Goal: Transaction & Acquisition: Obtain resource

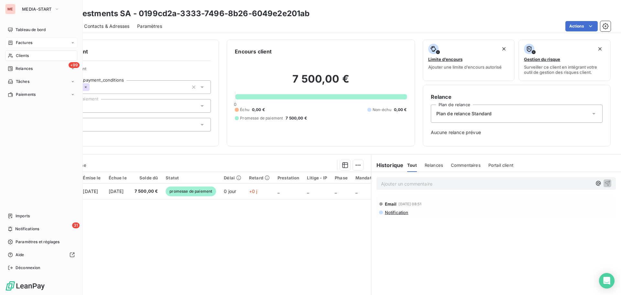
click at [25, 42] on span "Factures" at bounding box center [24, 43] width 16 height 6
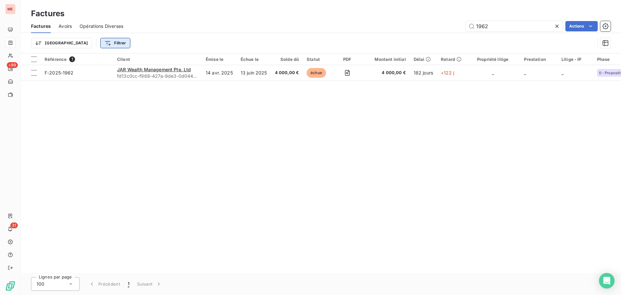
click at [79, 46] on html "ME +99 31 Factures Factures Avoirs Opérations Diverses 1962 Actions Trier Filtr…" at bounding box center [310, 147] width 621 height 295
click at [554, 24] on html "ME +99 31 Factures Factures Avoirs Opérations Diverses 1962 Actions Trier Filtr…" at bounding box center [310, 147] width 621 height 295
click at [558, 25] on icon at bounding box center [557, 26] width 6 height 6
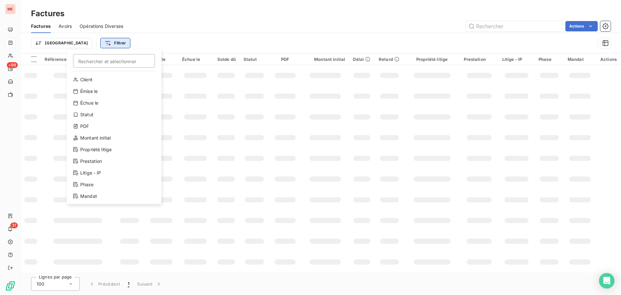
click at [77, 39] on html "ME +99 31 Factures Factures Avoirs Opérations Diverses Actions Trier Filtrer Re…" at bounding box center [310, 147] width 621 height 295
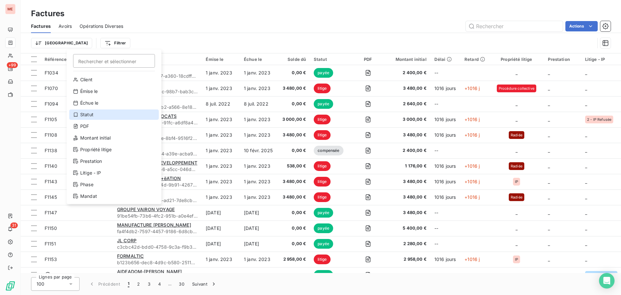
click at [102, 116] on div "Statut" at bounding box center [114, 114] width 90 height 10
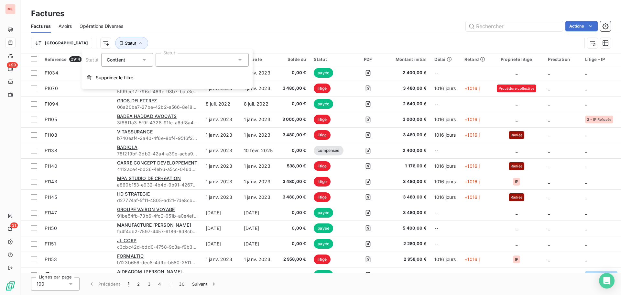
click at [203, 63] on div at bounding box center [202, 60] width 93 height 14
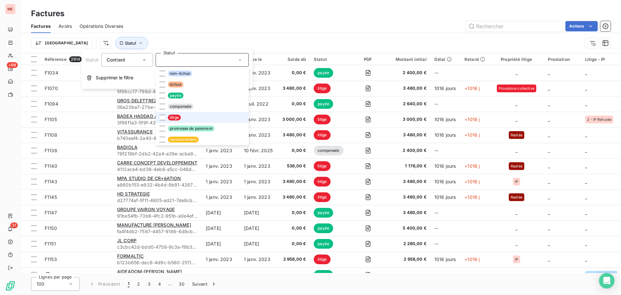
click at [179, 119] on span "litige" at bounding box center [174, 117] width 13 height 6
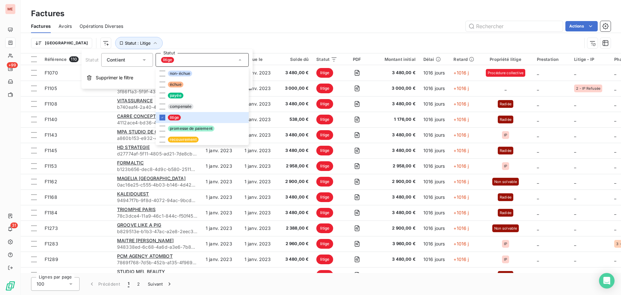
click at [232, 35] on div "Trier Statut : Litige" at bounding box center [320, 43] width 579 height 20
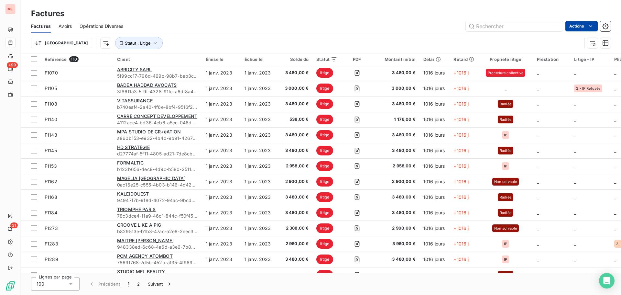
click at [579, 27] on html "ME +99 31 Factures Factures Avoirs Opérations Diverses Actions Trier Statut : L…" at bounding box center [310, 147] width 621 height 295
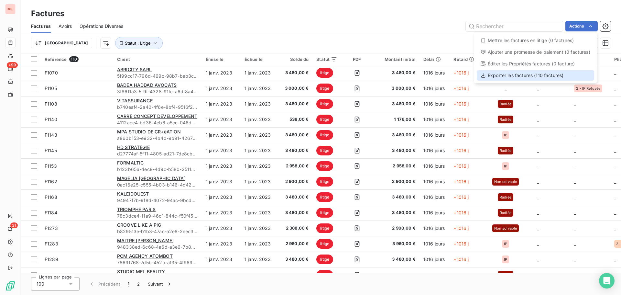
click at [546, 78] on div "Exporter les factures (110 factures)" at bounding box center [535, 75] width 117 height 10
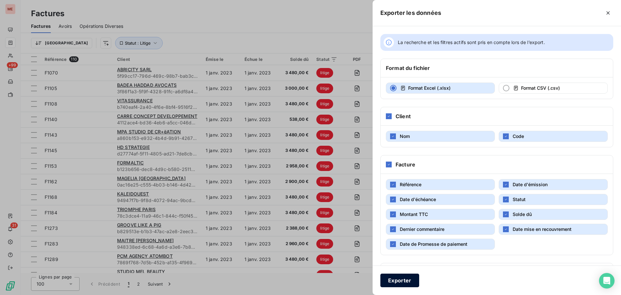
click at [400, 281] on button "Exporter" at bounding box center [399, 280] width 39 height 14
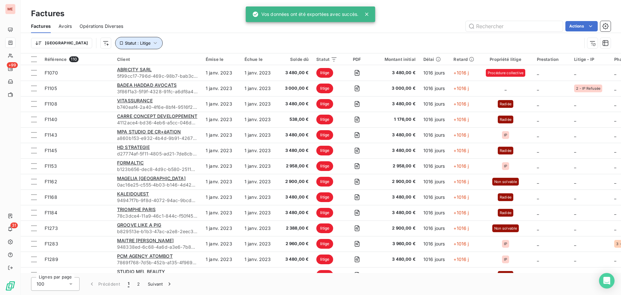
click at [152, 40] on icon "button" at bounding box center [155, 43] width 6 height 6
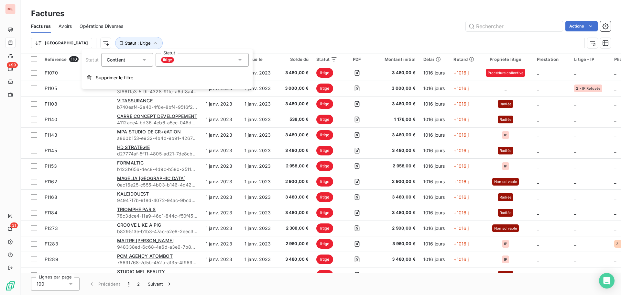
click at [177, 62] on div "litige" at bounding box center [202, 60] width 93 height 14
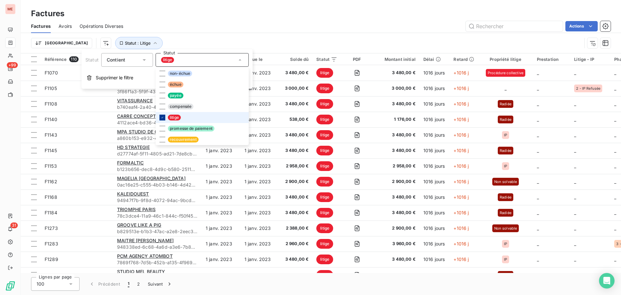
click at [162, 118] on icon at bounding box center [162, 117] width 4 height 4
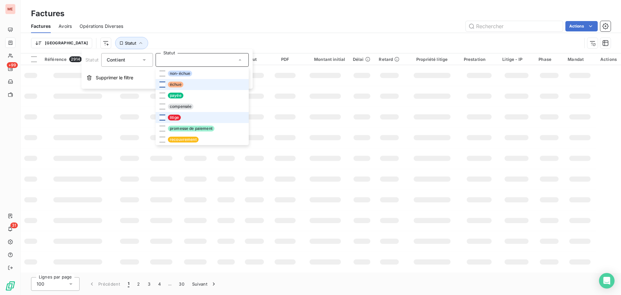
click at [162, 85] on div at bounding box center [162, 84] width 6 height 6
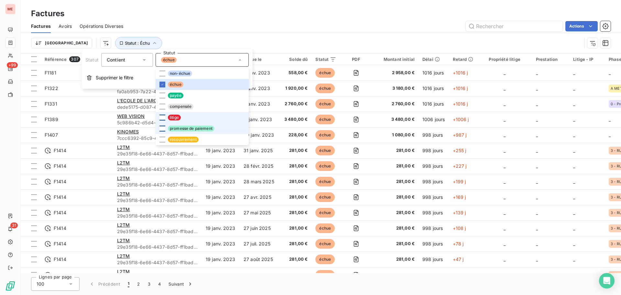
click at [163, 128] on div at bounding box center [162, 128] width 6 height 6
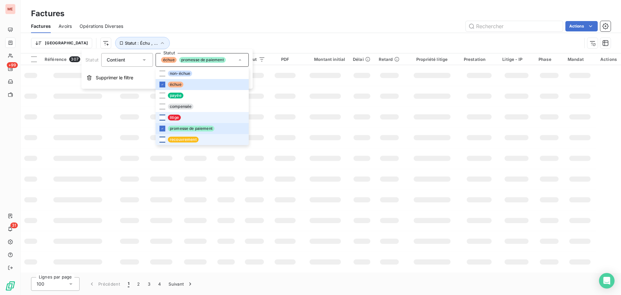
click at [164, 139] on div at bounding box center [162, 139] width 6 height 6
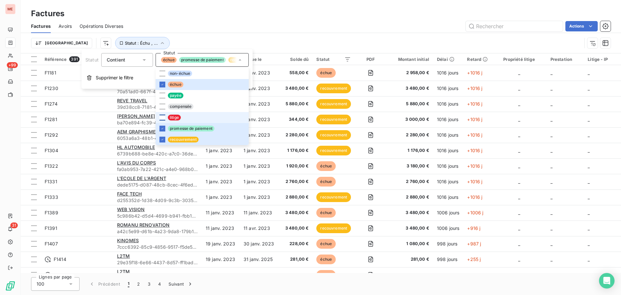
click at [149, 29] on div "Actions" at bounding box center [371, 26] width 480 height 10
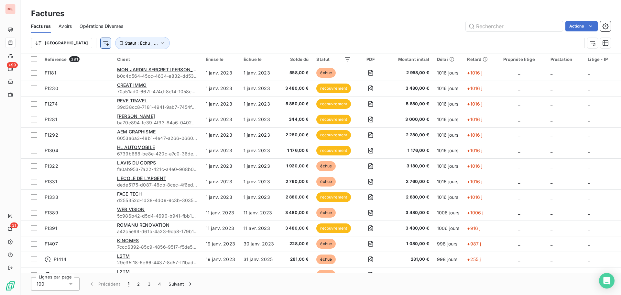
click at [70, 41] on html "ME +99 31 Factures Factures Avoirs Opérations Diverses Actions Trier Statut : É…" at bounding box center [310, 147] width 621 height 295
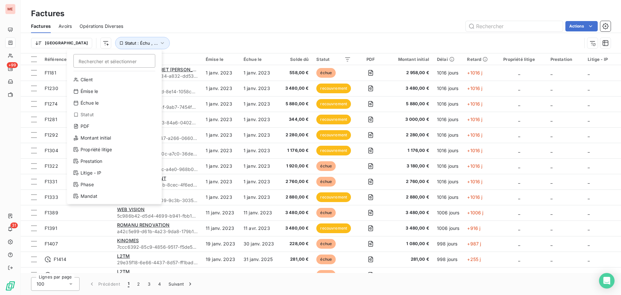
click at [73, 41] on html "ME +99 31 Factures Factures Avoirs Opérations Diverses Actions Trier Rechercher…" at bounding box center [310, 147] width 621 height 295
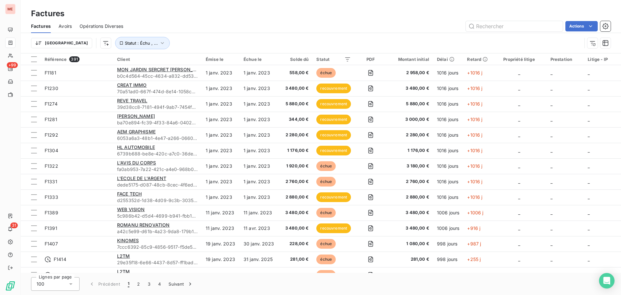
click at [73, 41] on html "ME +99 31 Factures Factures Avoirs Opérations Diverses Actions Trier Statut : É…" at bounding box center [310, 147] width 621 height 295
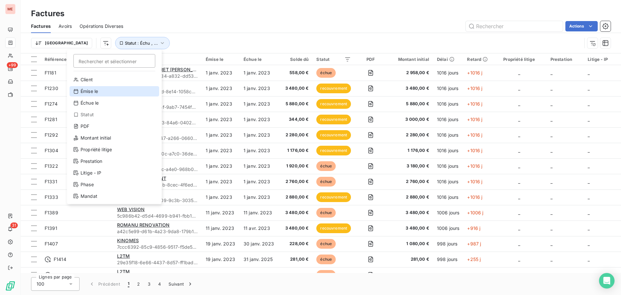
click at [113, 91] on div "Émise le" at bounding box center [115, 91] width 90 height 10
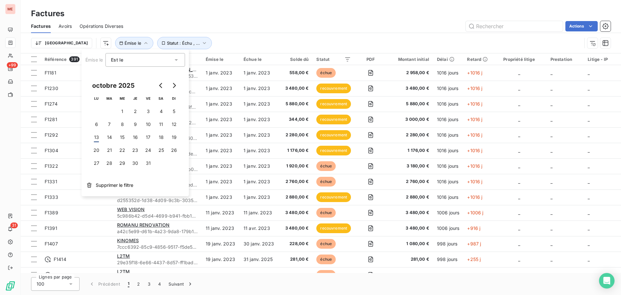
click at [151, 58] on div "Est le" at bounding box center [142, 59] width 62 height 9
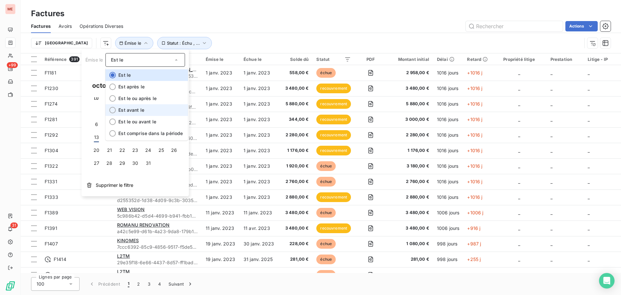
click at [140, 111] on span "Est avant le" at bounding box center [131, 109] width 26 height 5
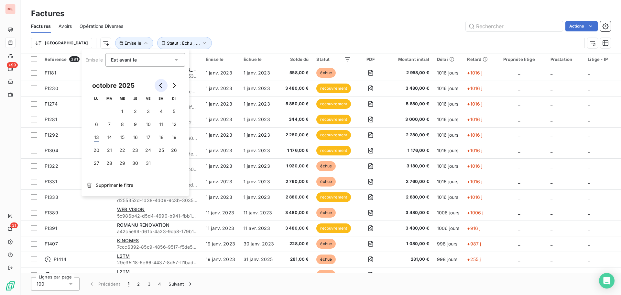
click at [162, 85] on icon "Go to previous month" at bounding box center [160, 85] width 5 height 5
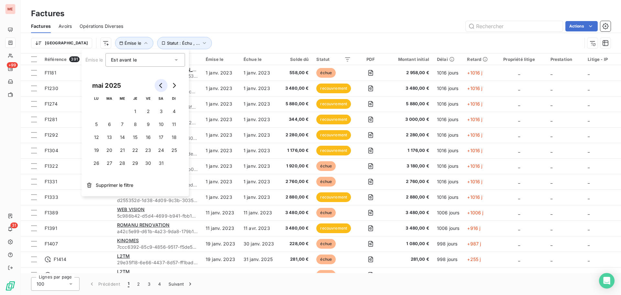
click at [162, 85] on icon "Go to previous month" at bounding box center [160, 85] width 5 height 5
click at [123, 109] on button "1" at bounding box center [122, 111] width 13 height 13
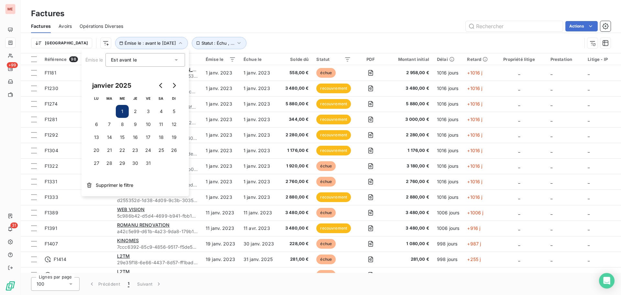
click at [251, 19] on div "Factures" at bounding box center [321, 14] width 600 height 12
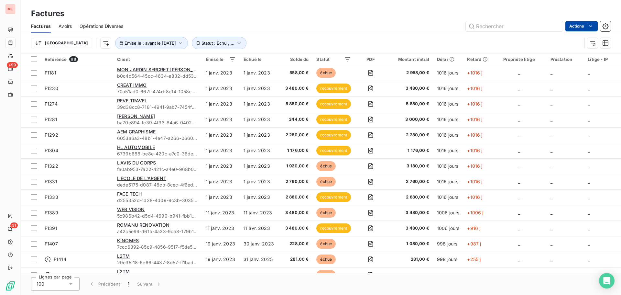
click at [577, 24] on html "ME +99 31 Factures Factures Avoirs Opérations Diverses Actions Trier Émise le :…" at bounding box center [310, 147] width 621 height 295
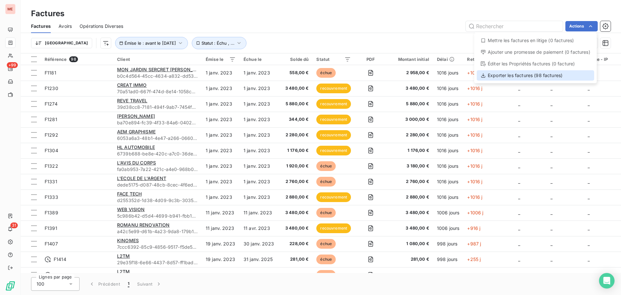
click at [527, 76] on div "Exporter les factures (98 factures)" at bounding box center [535, 75] width 117 height 10
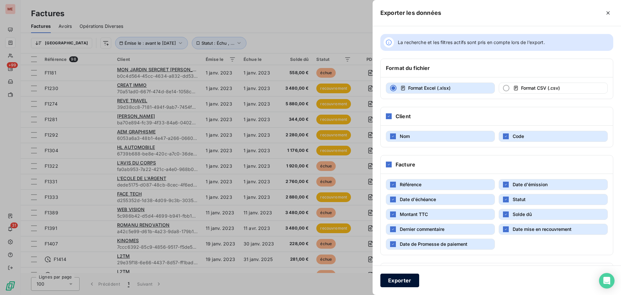
click at [393, 278] on button "Exporter" at bounding box center [399, 280] width 39 height 14
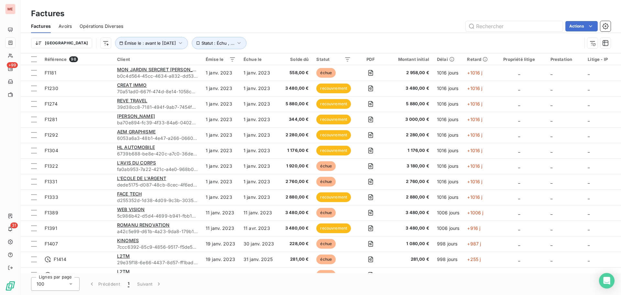
click at [254, 30] on div "Actions" at bounding box center [371, 26] width 480 height 10
click at [236, 44] on icon "button" at bounding box center [239, 43] width 6 height 6
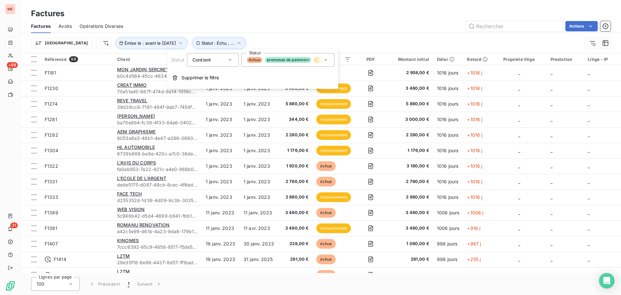
click at [331, 59] on div "échue promesse de paiement recouvrement" at bounding box center [287, 60] width 93 height 14
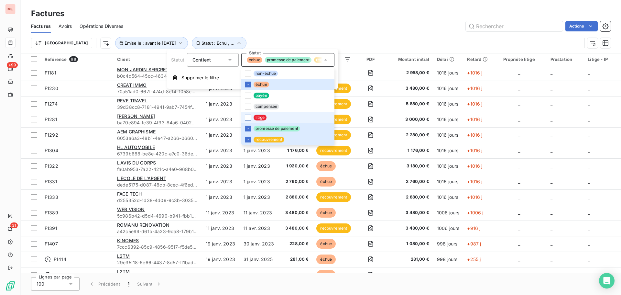
click at [248, 116] on div at bounding box center [248, 117] width 6 height 6
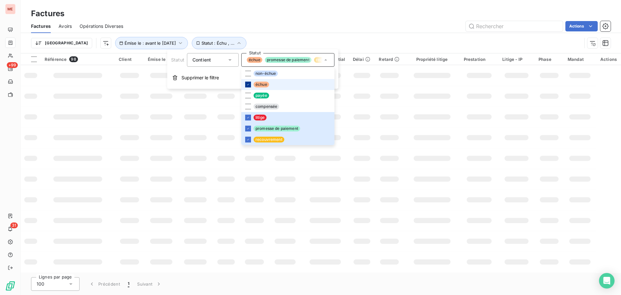
click at [248, 85] on icon at bounding box center [248, 84] width 4 height 4
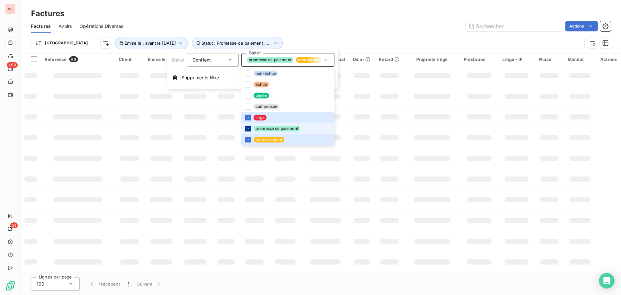
click at [247, 127] on icon at bounding box center [248, 128] width 4 height 4
click at [248, 144] on li "recouvrement" at bounding box center [287, 139] width 93 height 11
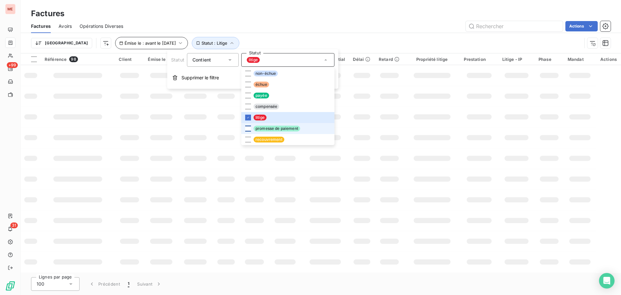
click at [142, 44] on span "Émise le : avant le [DATE]" at bounding box center [149, 42] width 51 height 5
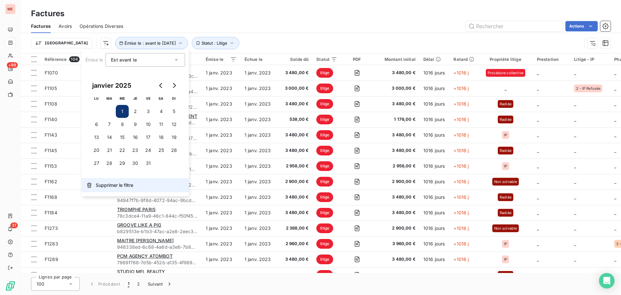
click at [99, 187] on span "Supprimer le filtre" at bounding box center [115, 185] width 38 height 6
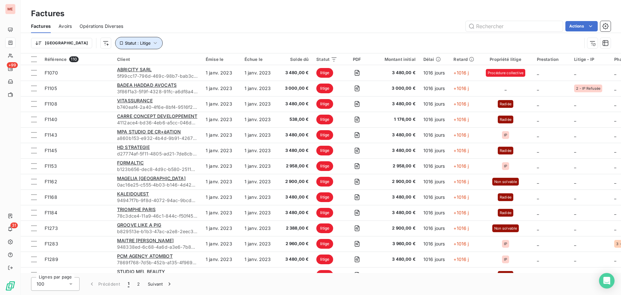
click at [115, 37] on button "Statut : Litige" at bounding box center [139, 43] width 48 height 12
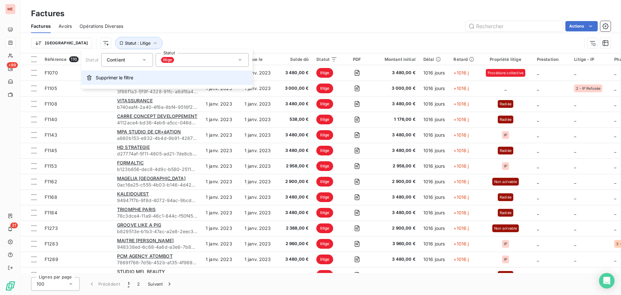
click at [121, 77] on span "Supprimer le filtre" at bounding box center [115, 77] width 38 height 6
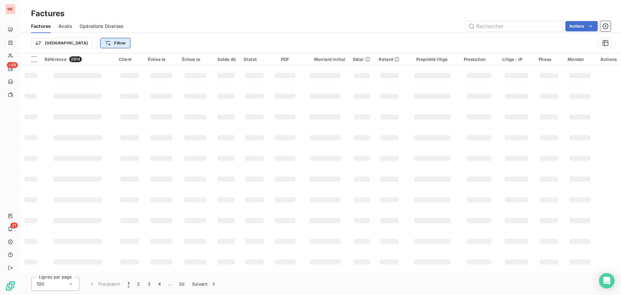
click at [83, 40] on html "ME +99 31 Factures Factures Avoirs Opérations Diverses Actions Trier Filtrer Ré…" at bounding box center [310, 147] width 621 height 295
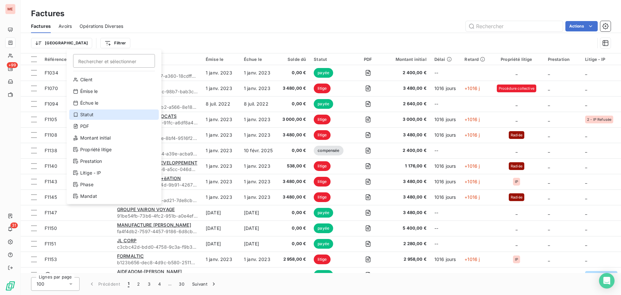
click at [106, 114] on div "Statut" at bounding box center [114, 114] width 90 height 10
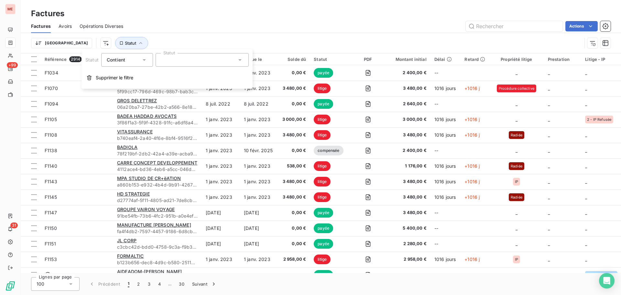
click at [187, 64] on div at bounding box center [202, 60] width 93 height 14
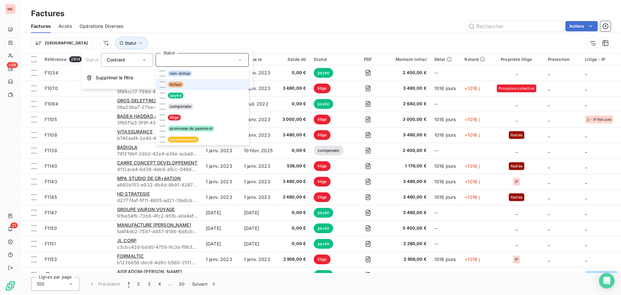
click at [171, 83] on span "échue" at bounding box center [176, 84] width 16 height 6
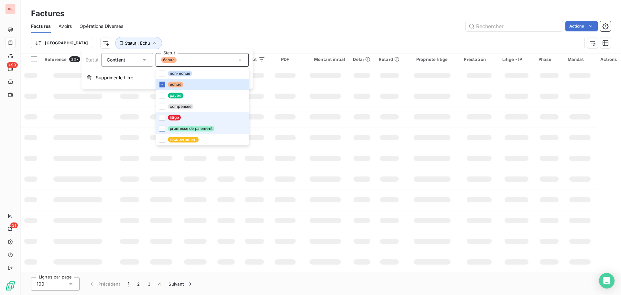
click at [163, 129] on div at bounding box center [162, 128] width 6 height 6
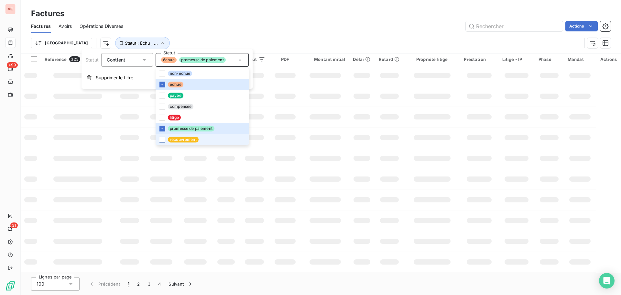
click at [163, 141] on div at bounding box center [162, 139] width 6 height 6
click at [74, 45] on html "ME +99 31 Factures Factures Avoirs Opérations Diverses Actions Trier Statut : É…" at bounding box center [310, 147] width 621 height 295
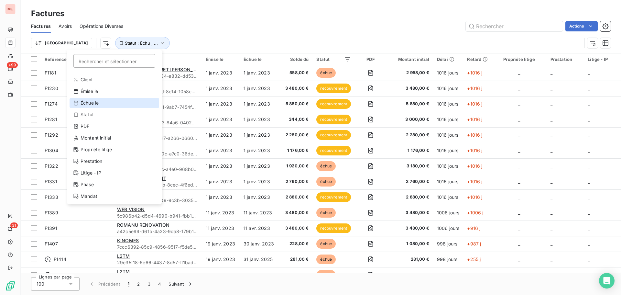
click at [98, 104] on div "Échue le" at bounding box center [115, 103] width 90 height 10
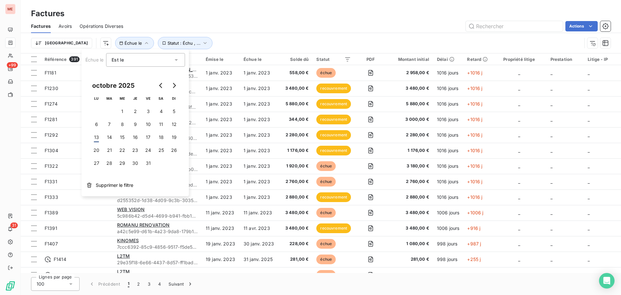
click at [165, 56] on div "Est le" at bounding box center [142, 59] width 61 height 9
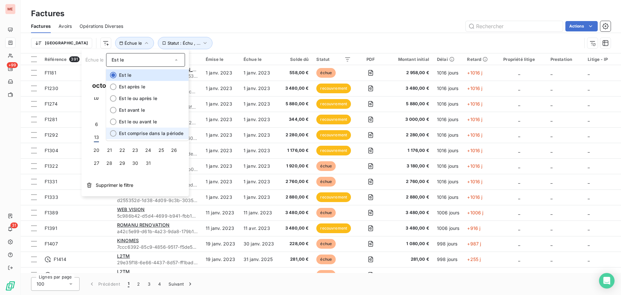
click at [144, 134] on span "Est comprise dans la période" at bounding box center [151, 132] width 64 height 5
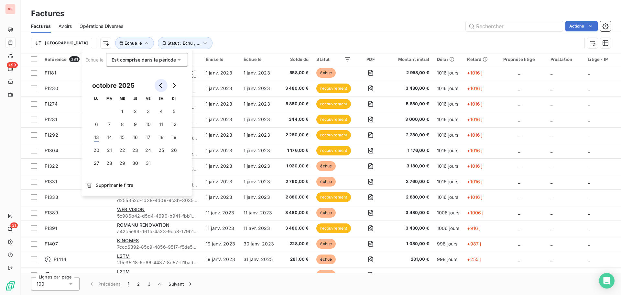
click at [161, 86] on icon "Go to previous month" at bounding box center [160, 85] width 5 height 5
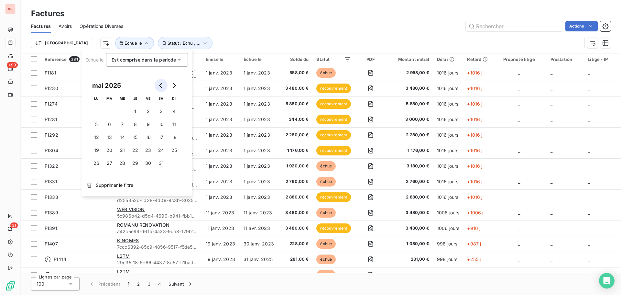
click at [161, 86] on icon "Go to previous month" at bounding box center [160, 85] width 5 height 5
click at [120, 112] on button "1" at bounding box center [122, 111] width 13 height 13
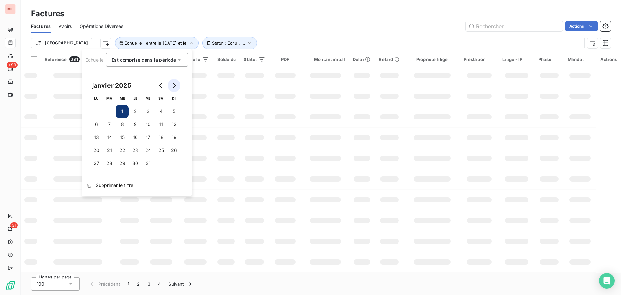
click at [175, 84] on icon "Go to next month" at bounding box center [174, 85] width 3 height 5
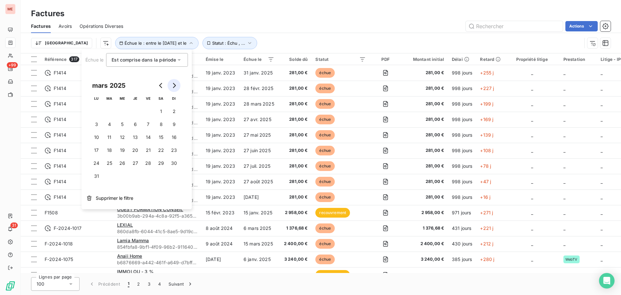
click at [175, 84] on icon "Go to next month" at bounding box center [174, 85] width 3 height 5
click at [92, 176] on button "30" at bounding box center [96, 175] width 13 height 13
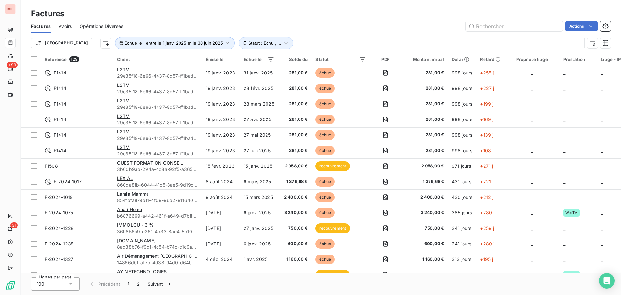
click at [238, 13] on div "Factures" at bounding box center [321, 14] width 600 height 12
click at [253, 43] on button "Statut : Échu , ..." at bounding box center [266, 43] width 55 height 12
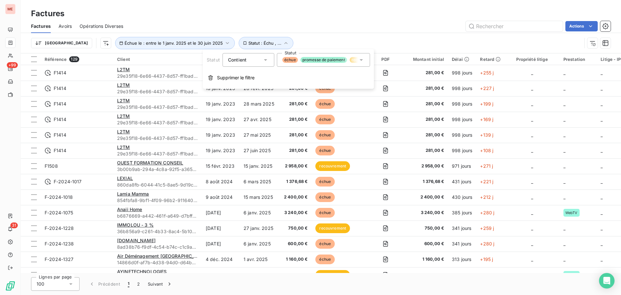
click at [363, 60] on icon at bounding box center [361, 60] width 6 height 6
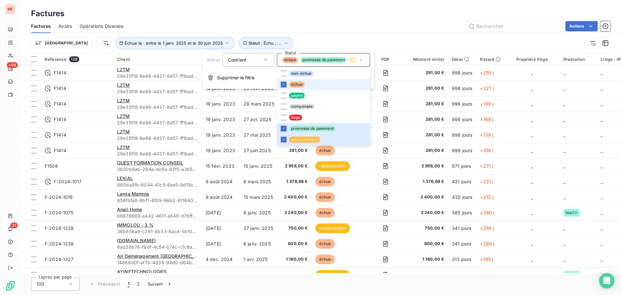
click at [339, 18] on div "Factures" at bounding box center [321, 14] width 600 height 12
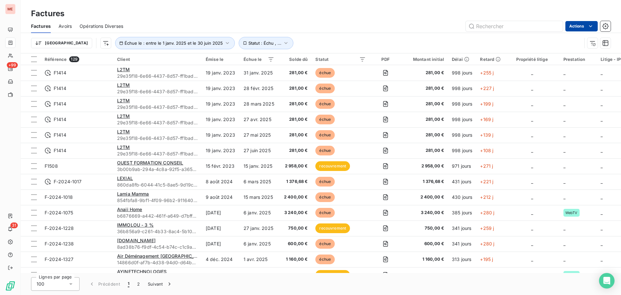
click at [578, 28] on html "ME +99 31 Factures Factures Avoirs Opérations Diverses Actions Trier Échue le :…" at bounding box center [310, 147] width 621 height 295
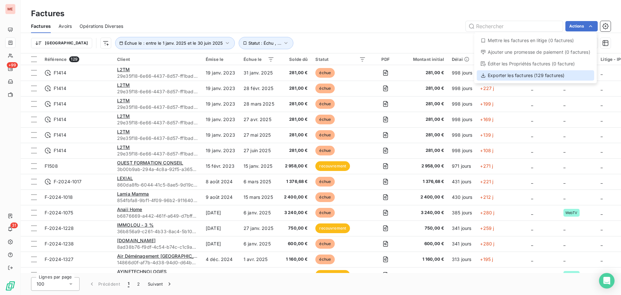
click at [547, 73] on div "Exporter les factures (129 factures)" at bounding box center [535, 75] width 117 height 10
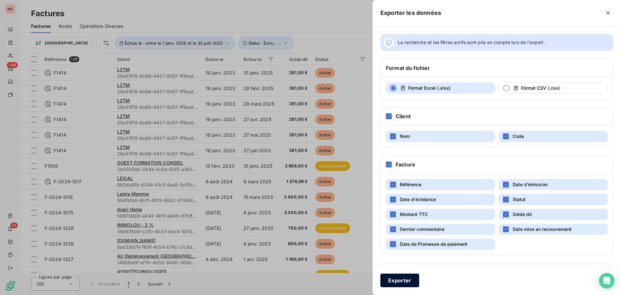
click at [389, 277] on button "Exporter" at bounding box center [399, 280] width 39 height 14
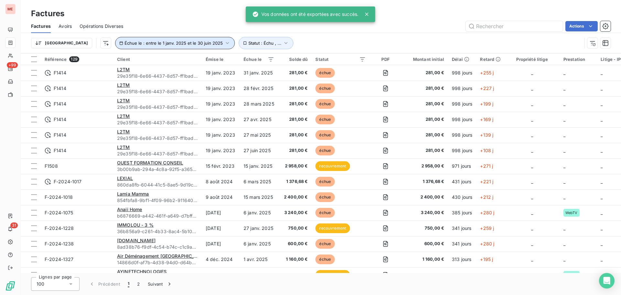
click at [171, 43] on span "Échue le : entre le 1 janv. 2025 et le 30 juin 2025" at bounding box center [173, 42] width 98 height 5
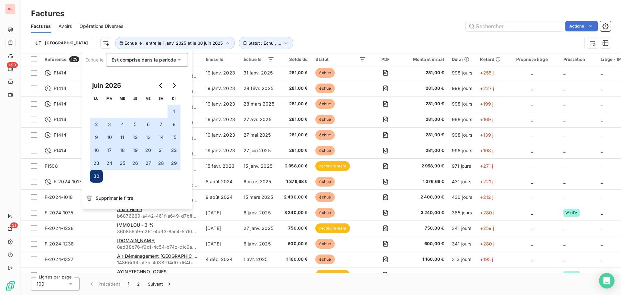
click at [160, 64] on div "Est comprise dans la période between" at bounding box center [144, 59] width 64 height 9
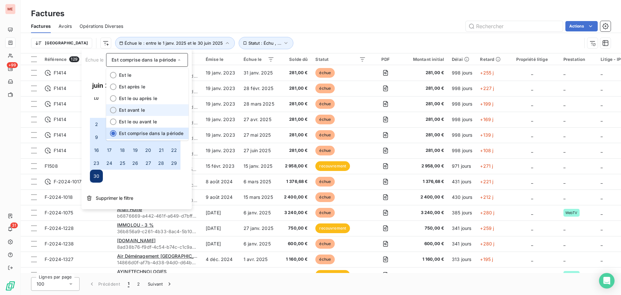
click at [139, 109] on span "Est avant le" at bounding box center [132, 109] width 26 height 5
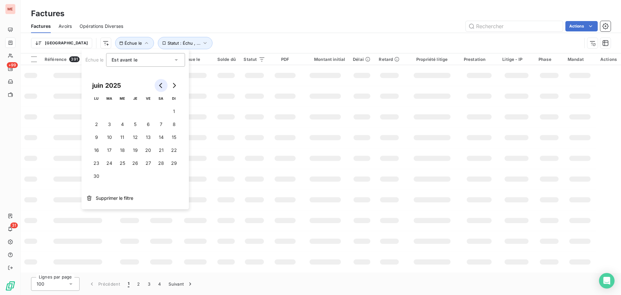
click at [161, 85] on icon "Go to previous month" at bounding box center [160, 85] width 5 height 5
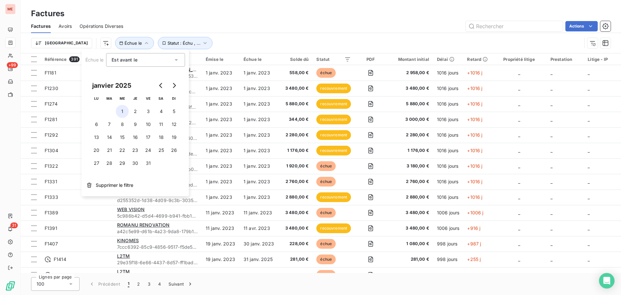
click at [122, 110] on button "1" at bounding box center [122, 111] width 13 height 13
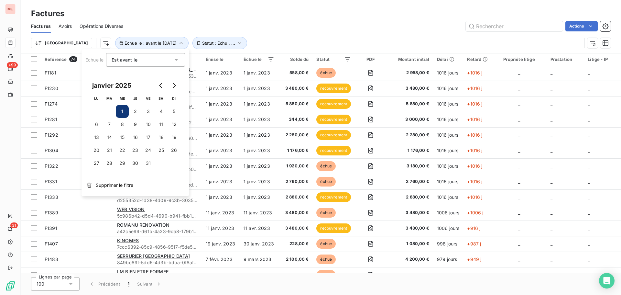
click at [246, 38] on div "Trier Échue le : avant le [DATE] Statut : Échu , ..." at bounding box center [306, 43] width 551 height 12
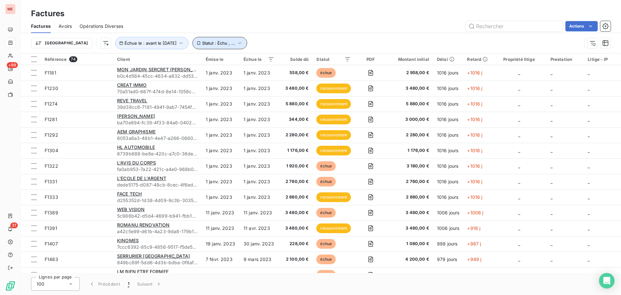
click at [236, 44] on icon "button" at bounding box center [239, 43] width 6 height 6
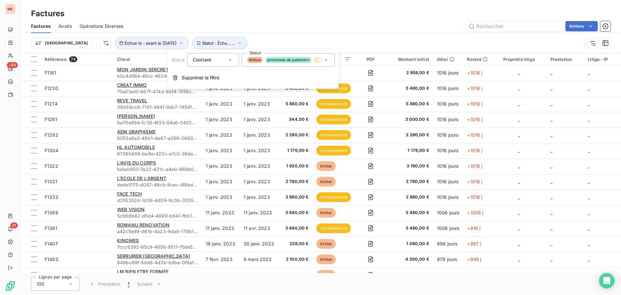
click at [279, 66] on div "échue promesse de paiement recouvrement" at bounding box center [288, 60] width 93 height 14
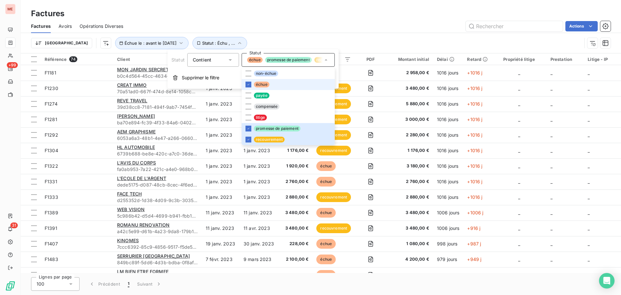
click at [155, 23] on div "Actions" at bounding box center [371, 26] width 480 height 10
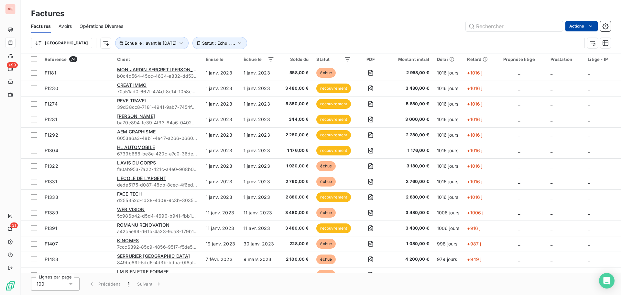
click at [576, 22] on html "ME +99 31 Factures Factures Avoirs Opérations Diverses Actions Trier Échue le :…" at bounding box center [310, 147] width 621 height 295
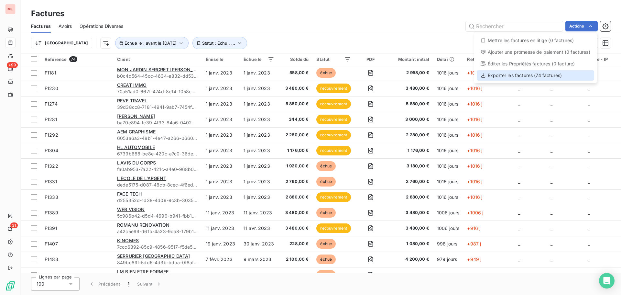
click at [500, 73] on div "Exporter les factures (74 factures)" at bounding box center [535, 75] width 117 height 10
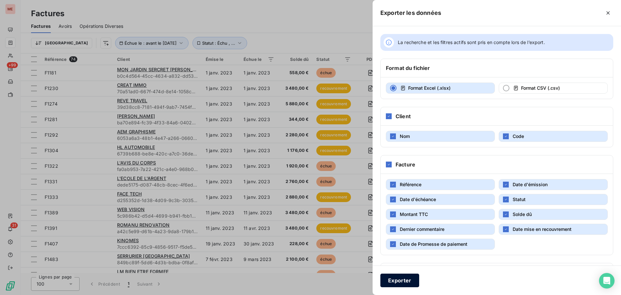
click at [391, 281] on button "Exporter" at bounding box center [399, 280] width 39 height 14
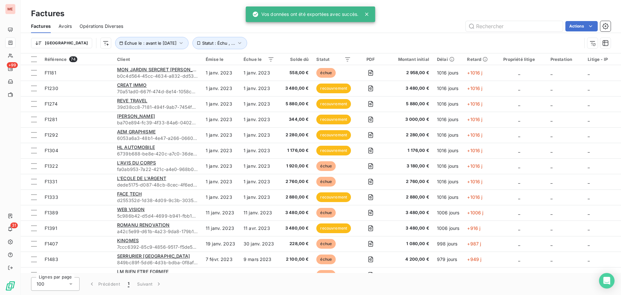
click at [366, 12] on icon at bounding box center [366, 14] width 6 height 6
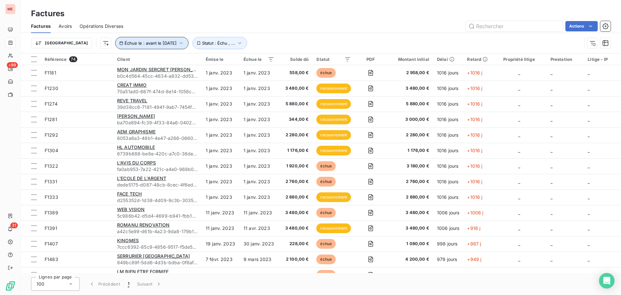
click at [178, 43] on icon "button" at bounding box center [181, 43] width 6 height 6
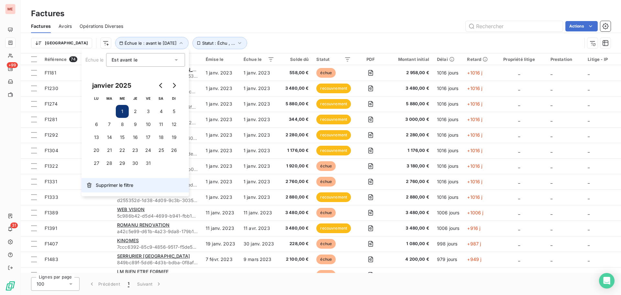
click at [91, 185] on icon "button" at bounding box center [89, 184] width 5 height 5
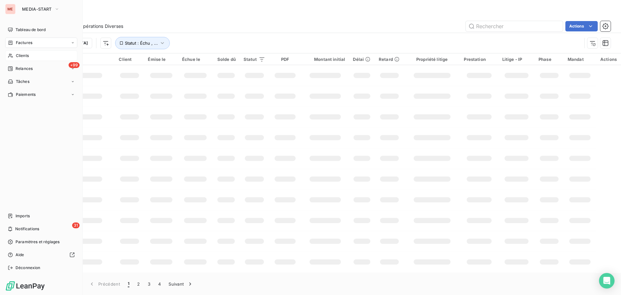
click at [12, 55] on icon at bounding box center [10, 55] width 5 height 5
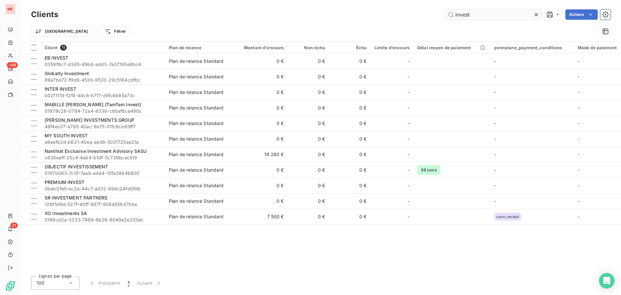
click at [465, 16] on input "invest" at bounding box center [493, 14] width 97 height 10
type input "m"
